Goal: Information Seeking & Learning: Learn about a topic

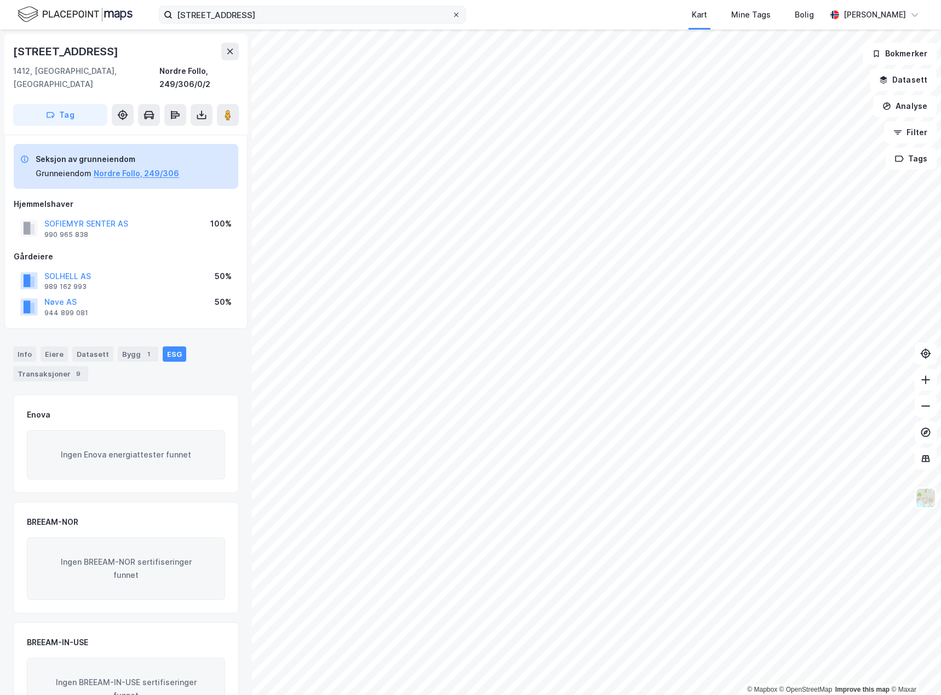
click at [455, 14] on icon at bounding box center [456, 14] width 7 height 7
click at [452, 14] on input "[STREET_ADDRESS]" at bounding box center [311, 15] width 279 height 16
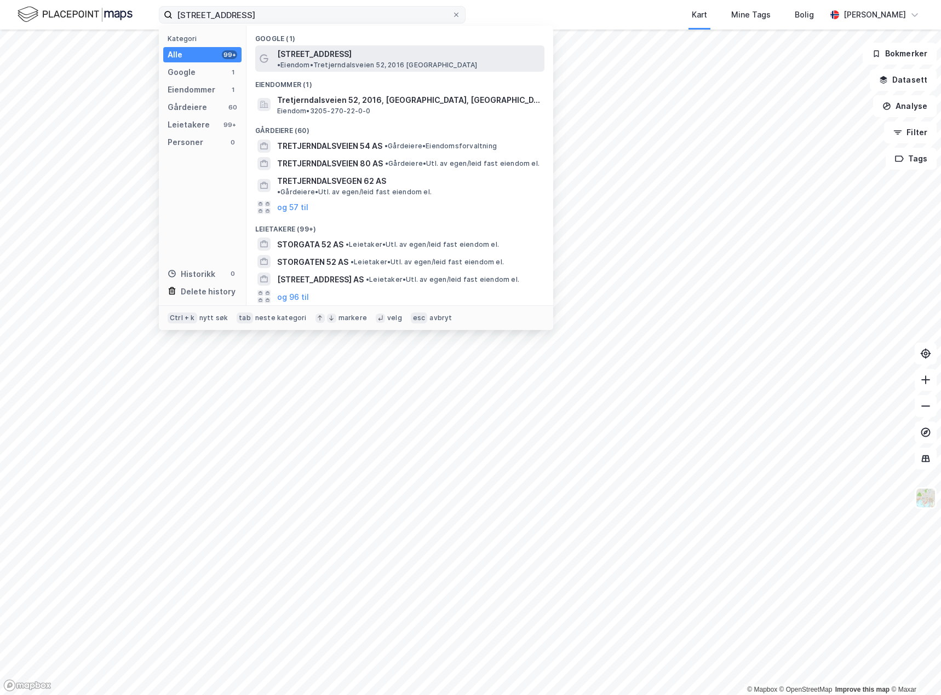
click at [458, 60] on div "[STREET_ADDRESS] • Eiendom • [STREET_ADDRESS], 2016 [GEOGRAPHIC_DATA]" at bounding box center [409, 59] width 265 height 22
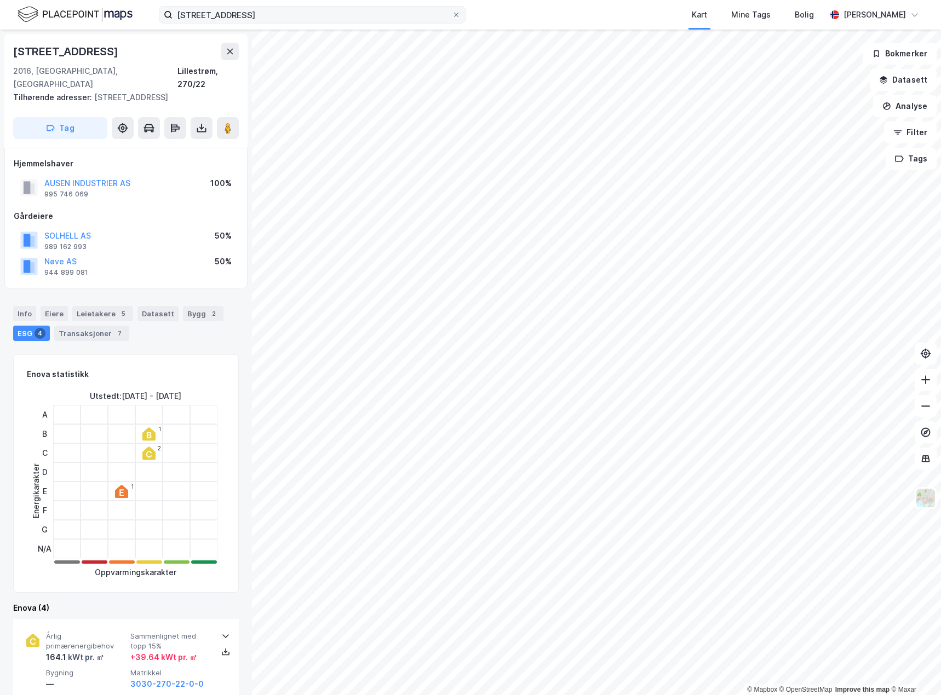
click at [128, 91] on div "Tilhørende adresser: [STREET_ADDRESS]" at bounding box center [121, 97] width 217 height 13
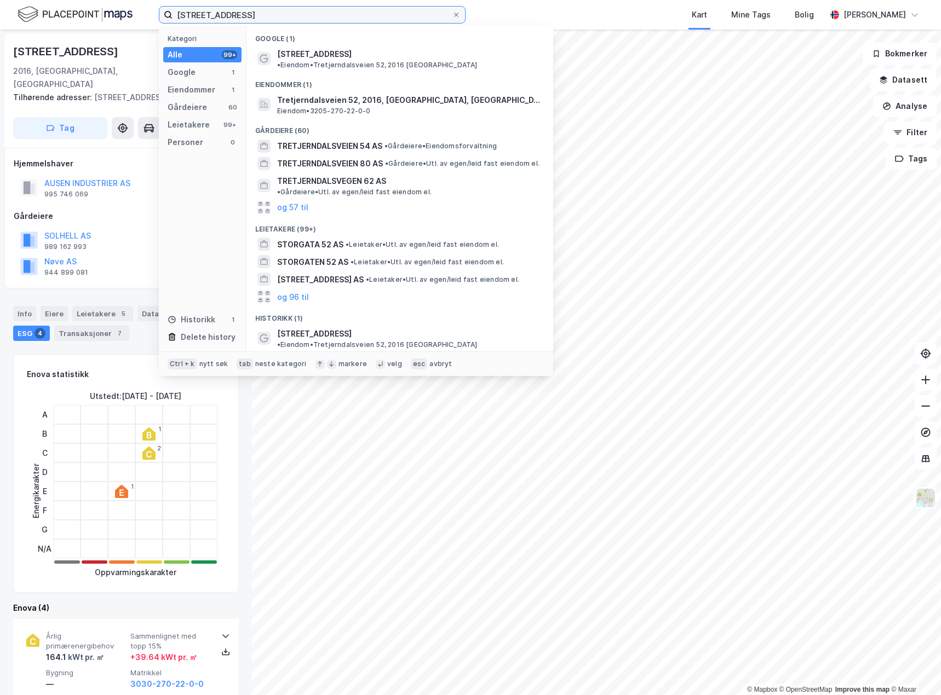
click at [286, 14] on input "[STREET_ADDRESS]" at bounding box center [311, 15] width 279 height 16
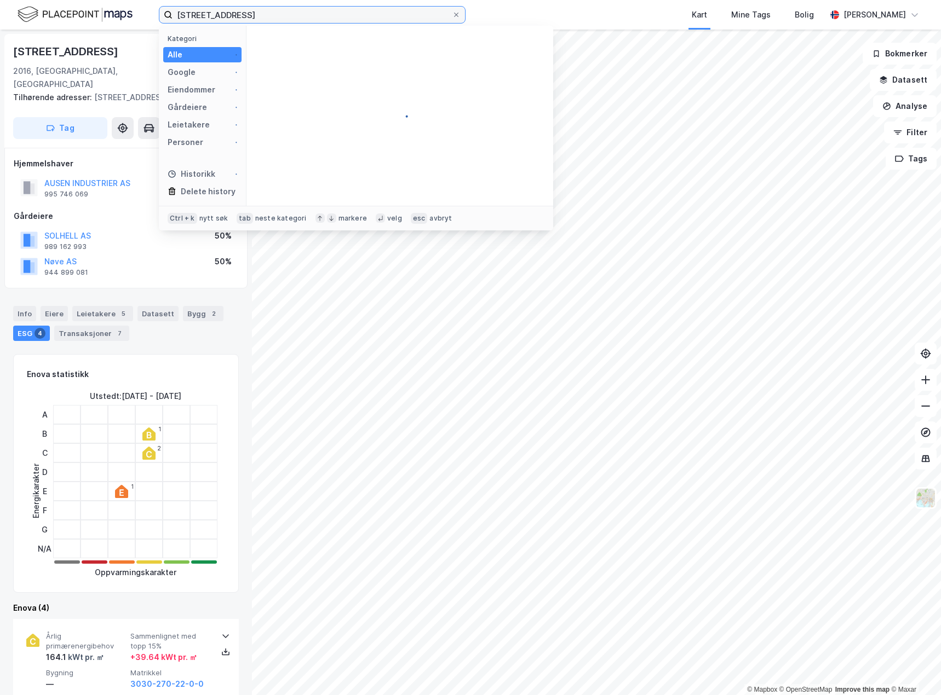
type input "[STREET_ADDRESS]"
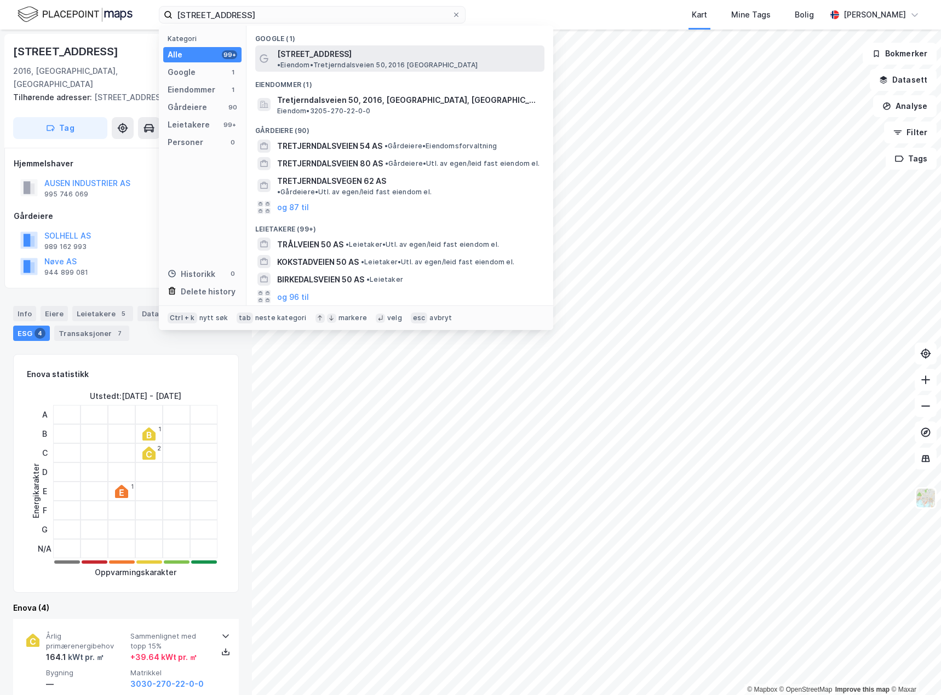
click at [366, 59] on div "[STREET_ADDRESS] • Eiendom • [GEOGRAPHIC_DATA] 50, 2016 [GEOGRAPHIC_DATA]" at bounding box center [409, 59] width 265 height 22
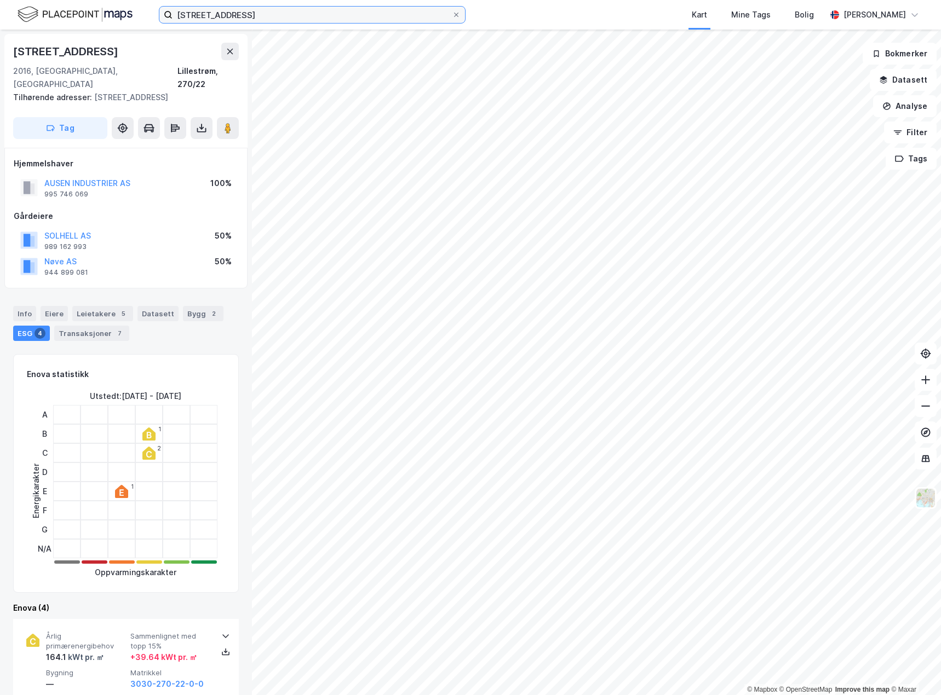
click at [286, 10] on input "[STREET_ADDRESS]" at bounding box center [311, 15] width 279 height 16
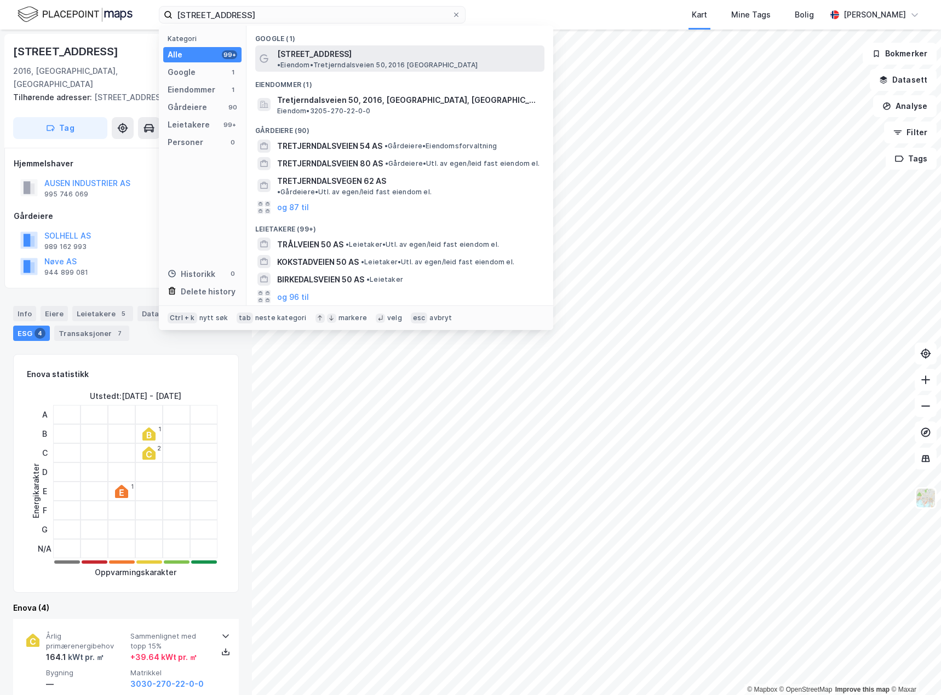
click at [343, 55] on span "[STREET_ADDRESS]" at bounding box center [314, 54] width 74 height 13
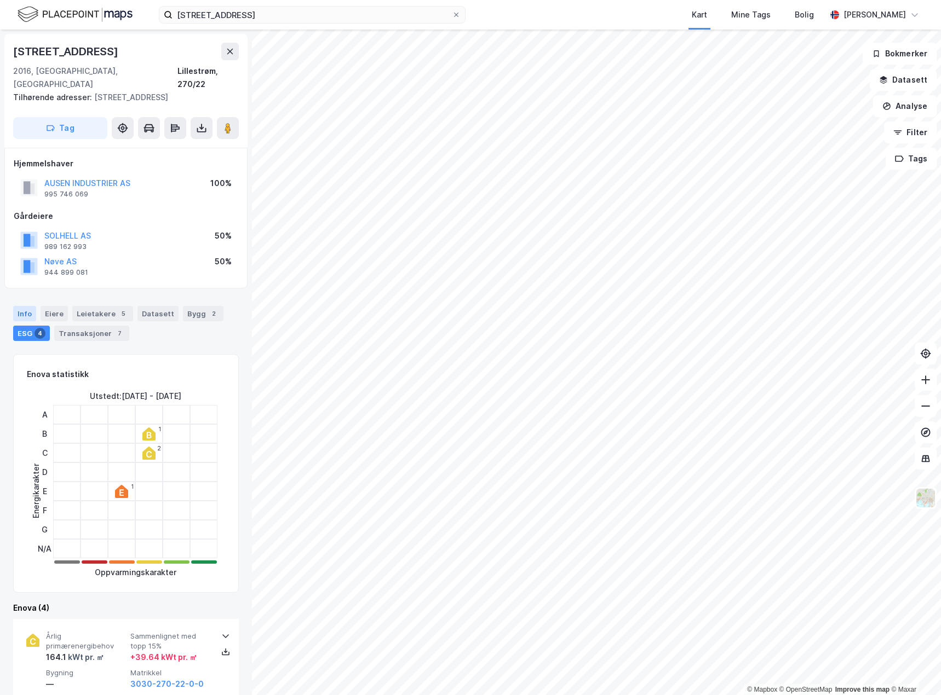
click at [13, 306] on div "Info" at bounding box center [24, 313] width 23 height 15
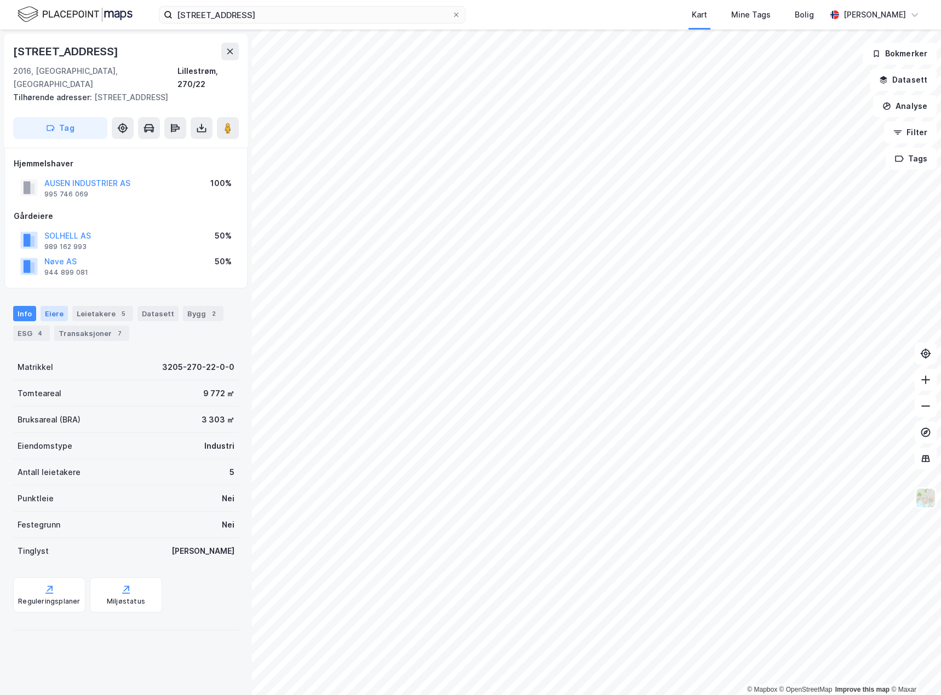
click at [42, 306] on div "Eiere" at bounding box center [54, 313] width 27 height 15
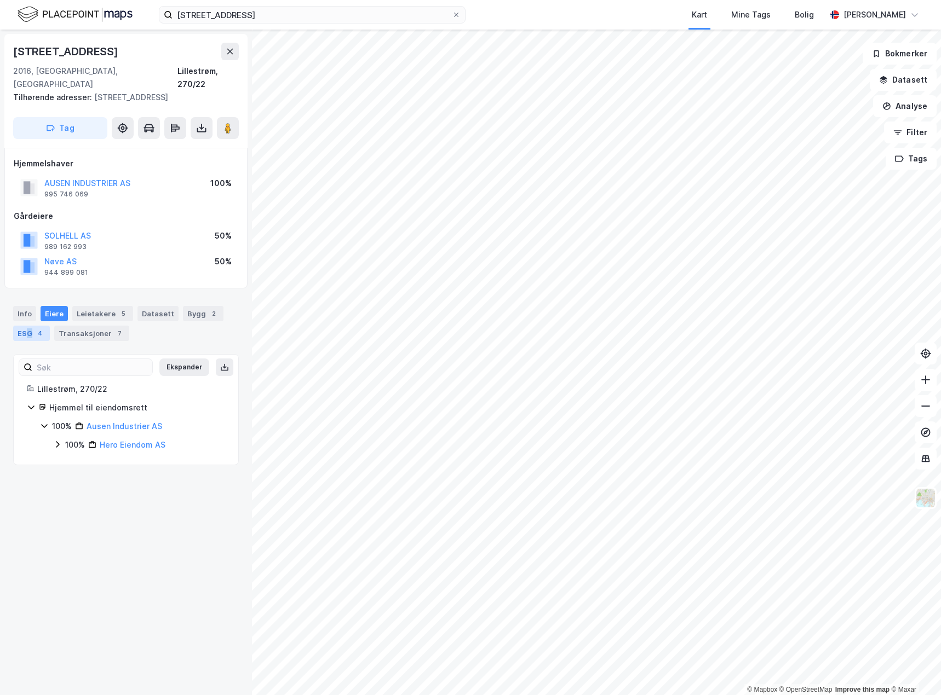
click at [29, 326] on div "ESG 4" at bounding box center [31, 333] width 37 height 15
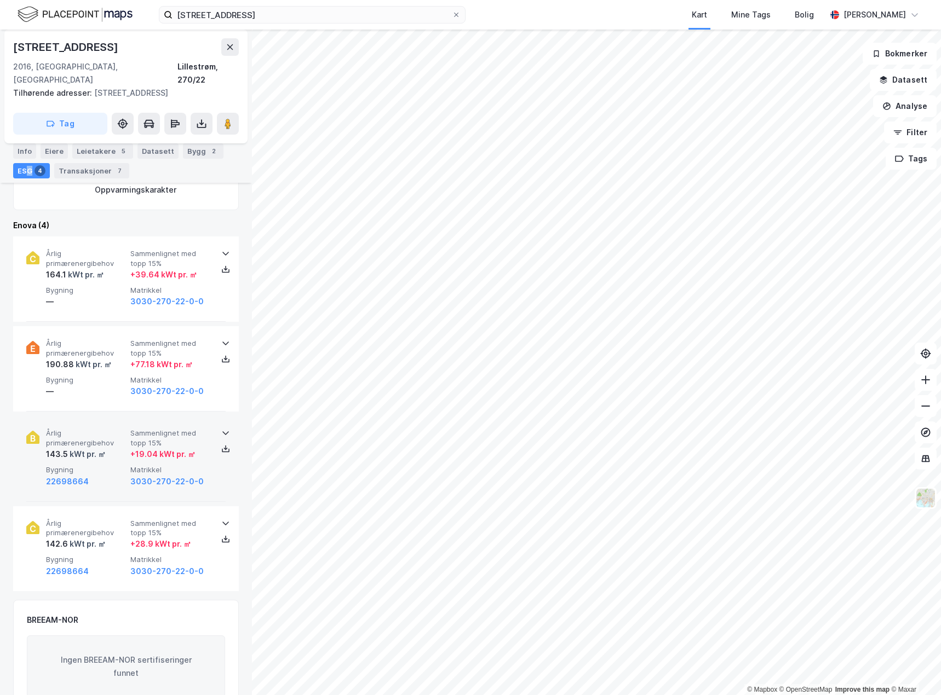
scroll to position [383, 0]
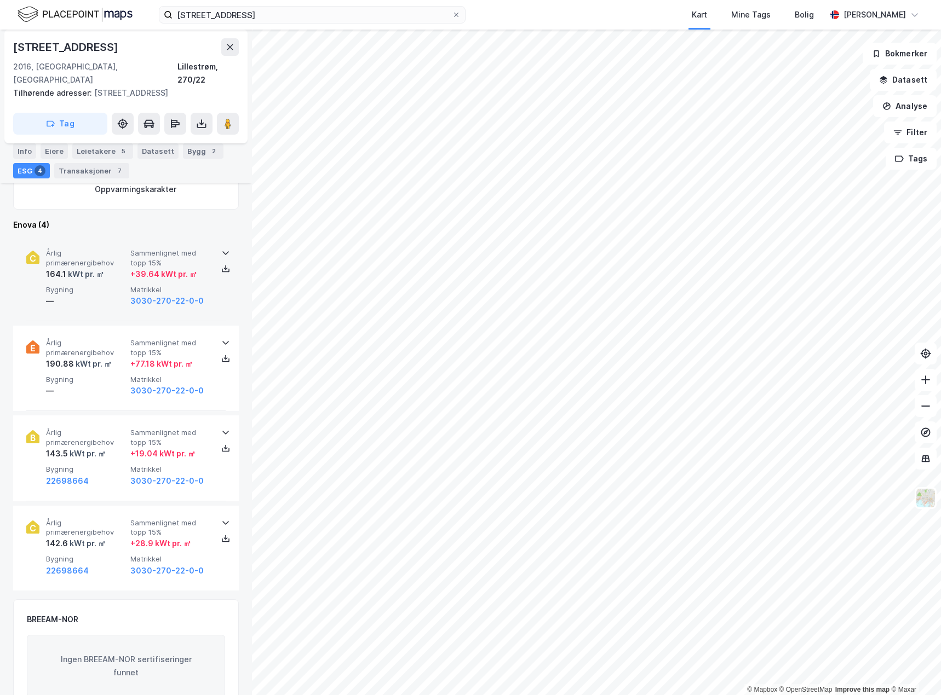
click at [103, 285] on span "Bygning" at bounding box center [86, 289] width 80 height 9
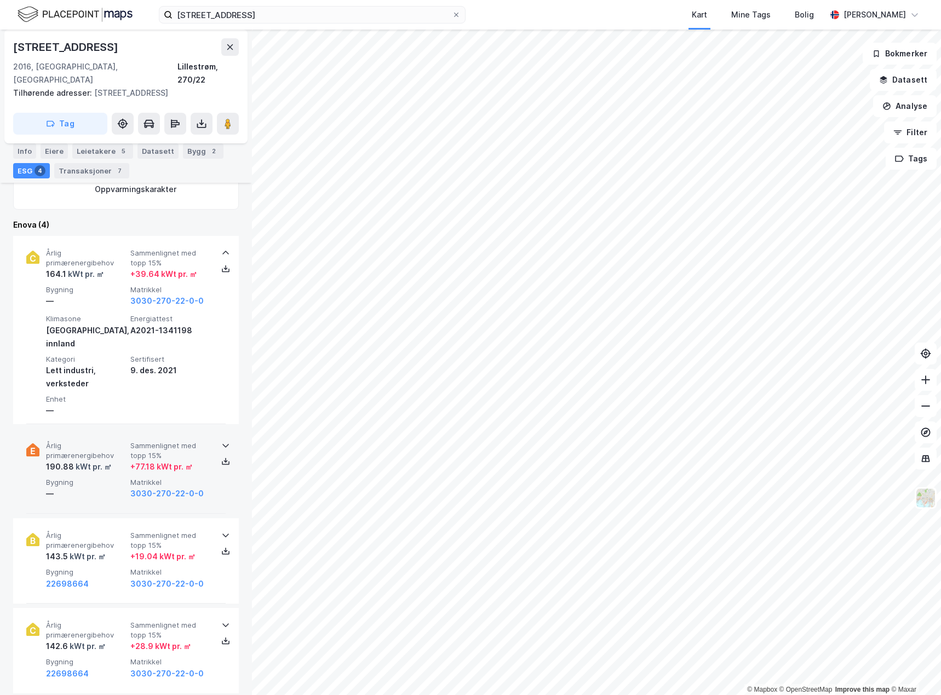
click at [112, 478] on span "Bygning" at bounding box center [86, 482] width 80 height 9
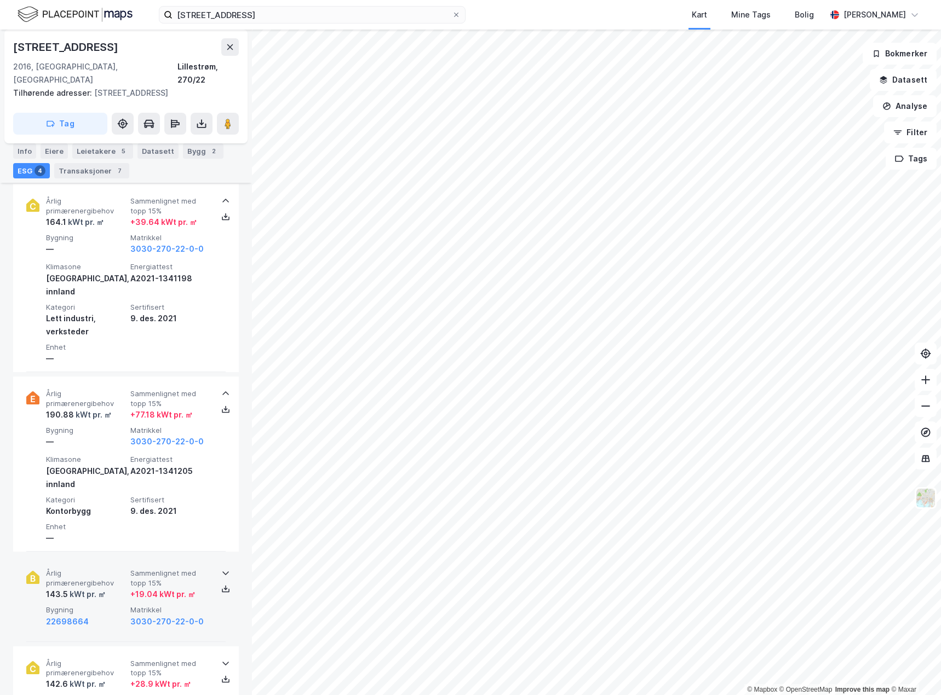
scroll to position [493, 0]
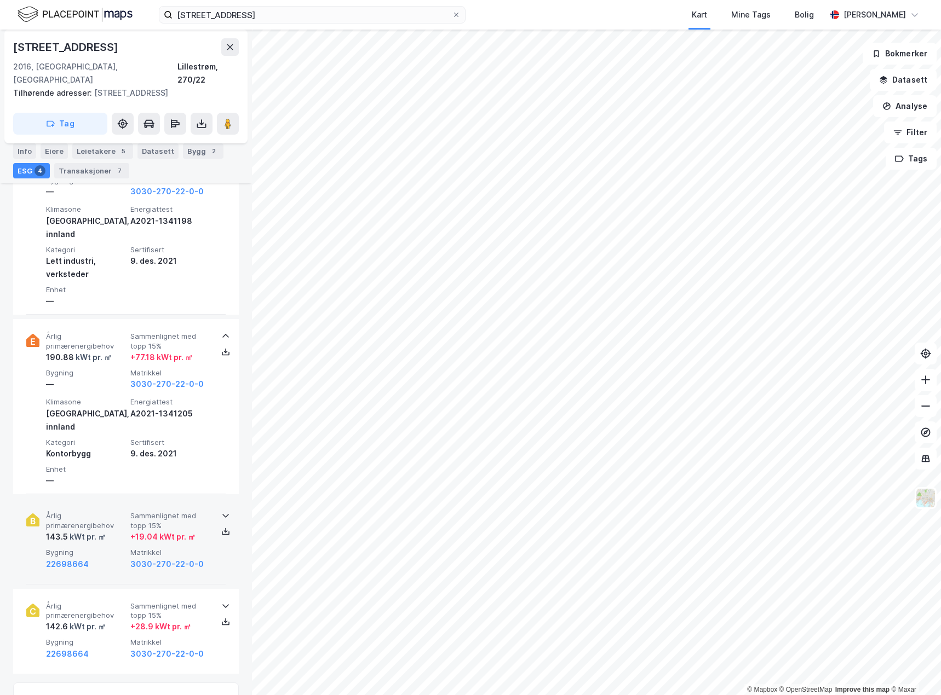
click at [120, 531] on div "143.5 kWt pr. ㎡" at bounding box center [86, 537] width 80 height 13
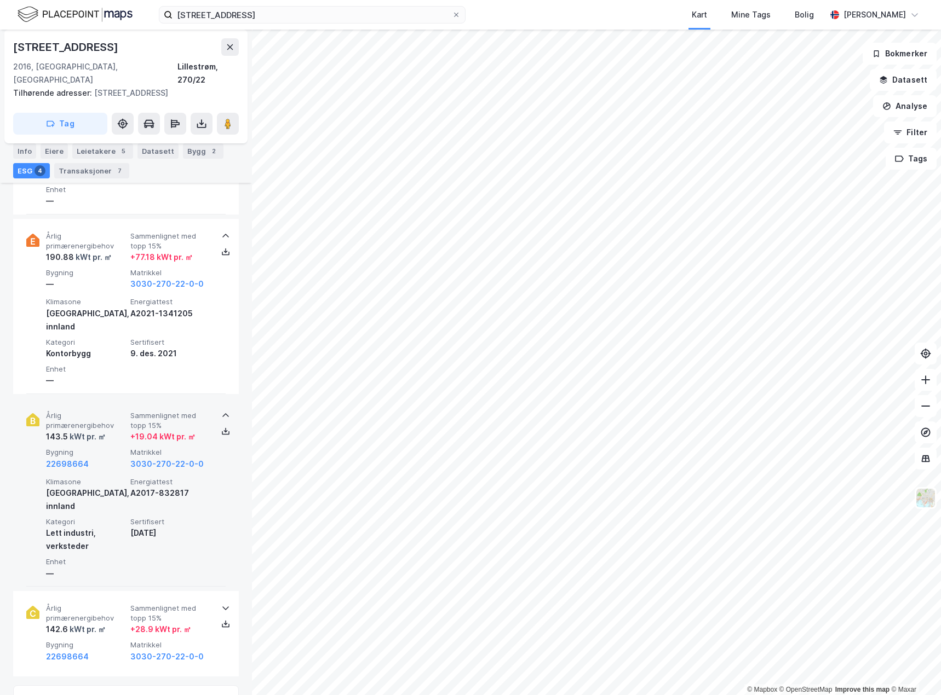
scroll to position [602, 0]
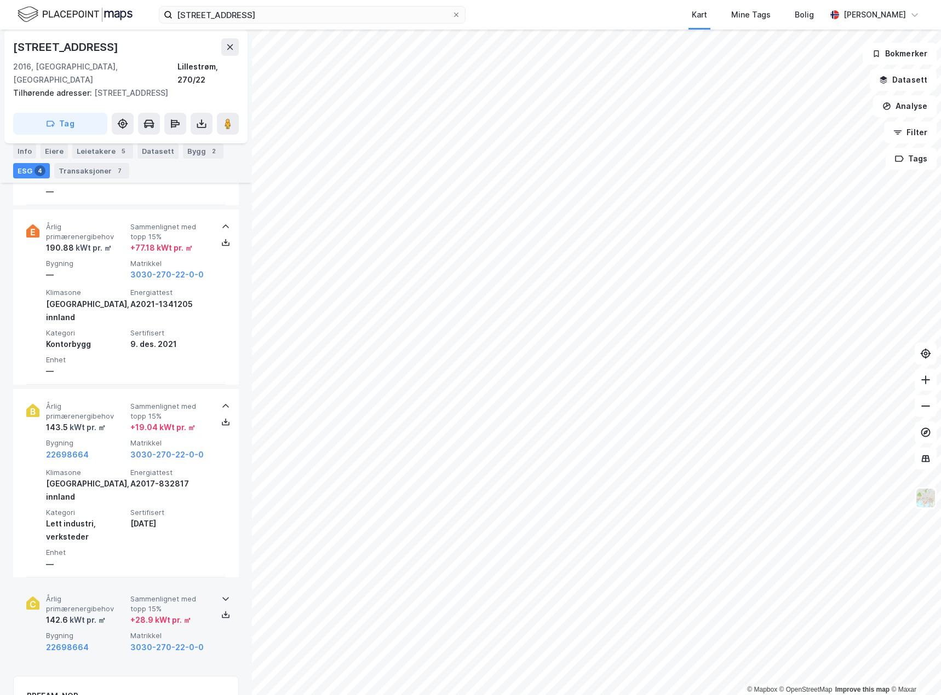
click at [107, 595] on div "Årlig primærenergibehov 142.6 kWt pr. ㎡ Sammenlignet med topp 15% + 28.9 kWt pr…" at bounding box center [128, 624] width 164 height 59
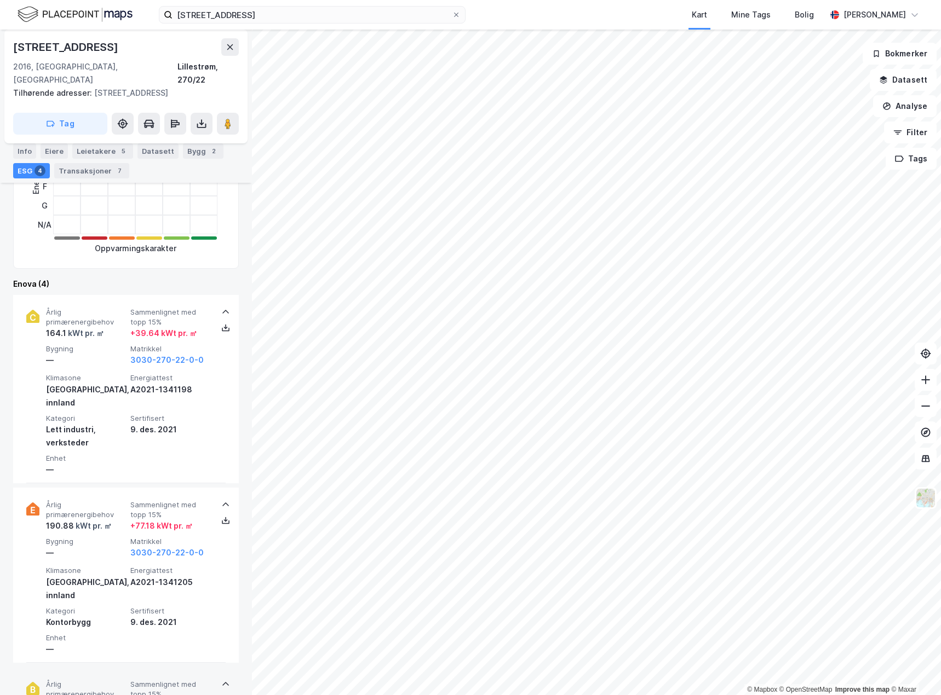
scroll to position [328, 0]
